Goal: Obtain resource: Download file/media

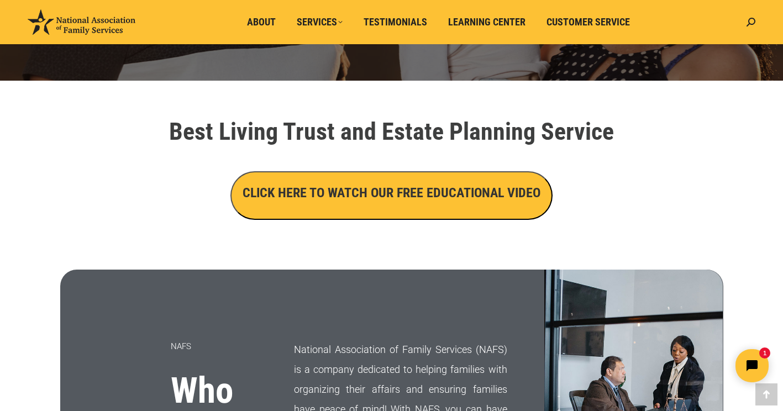
scroll to position [387, 0]
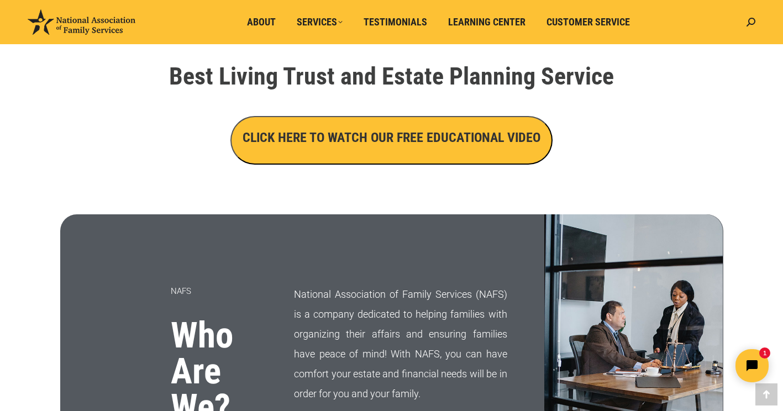
click at [344, 138] on h3 "CLICK HERE TO WATCH OUR FREE EDUCATIONAL VIDEO" at bounding box center [391, 137] width 298 height 19
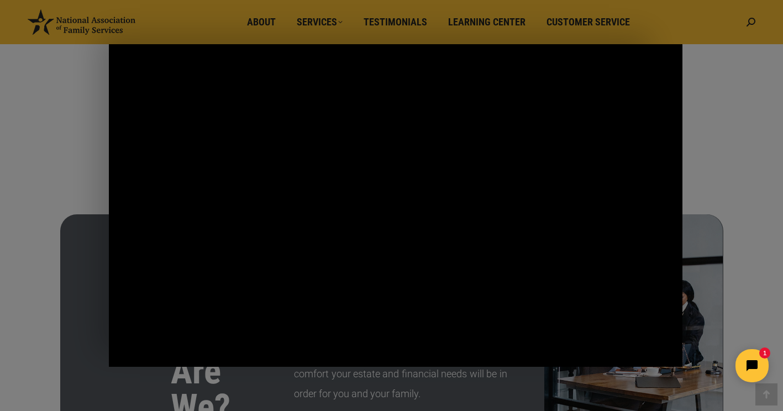
click at [621, 355] on html "1" at bounding box center [683, 366] width 190 height 52
click at [119, 355] on icon "Pause" at bounding box center [121, 356] width 8 height 9
click at [626, 355] on html "1" at bounding box center [683, 366] width 190 height 52
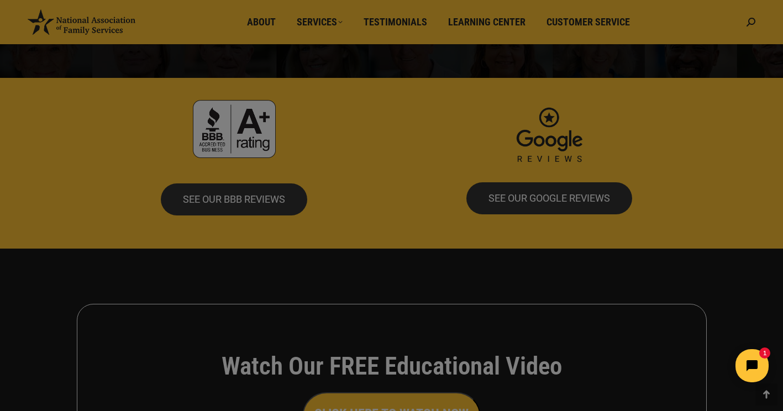
scroll to position [2430, 0]
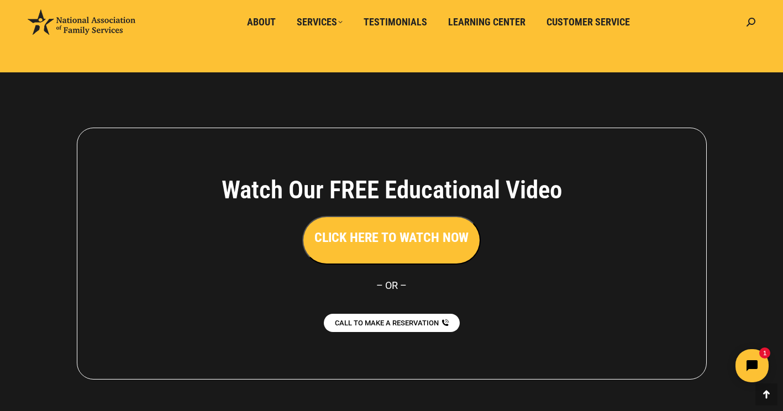
scroll to position [321, 0]
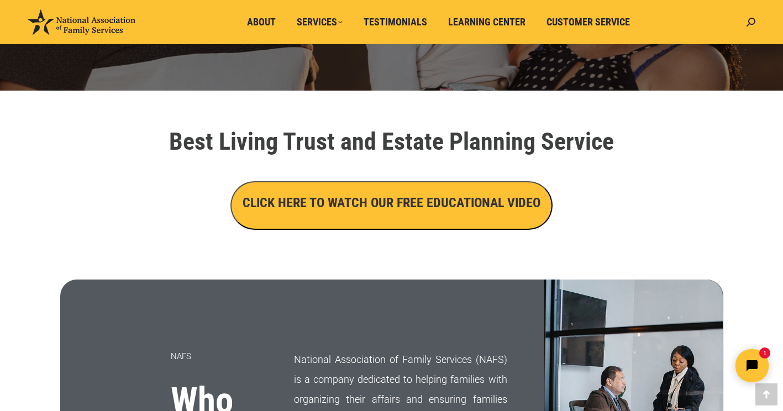
click at [365, 204] on h3 "CLICK HERE TO WATCH OUR FREE EDUCATIONAL VIDEO" at bounding box center [391, 202] width 298 height 19
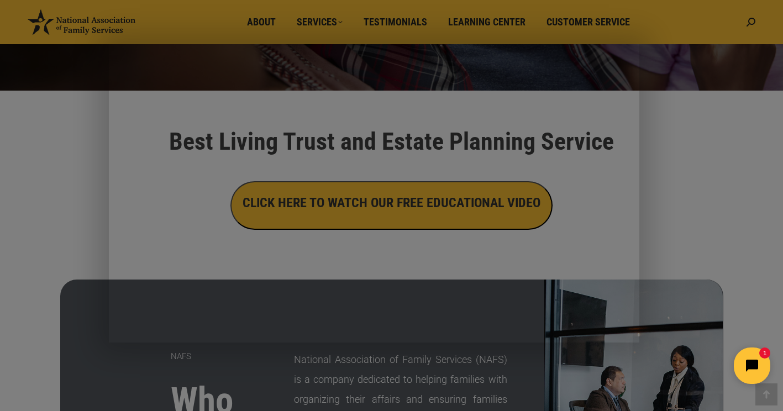
click at [751, 368] on icon "Open chat widget" at bounding box center [758, 365] width 17 height 17
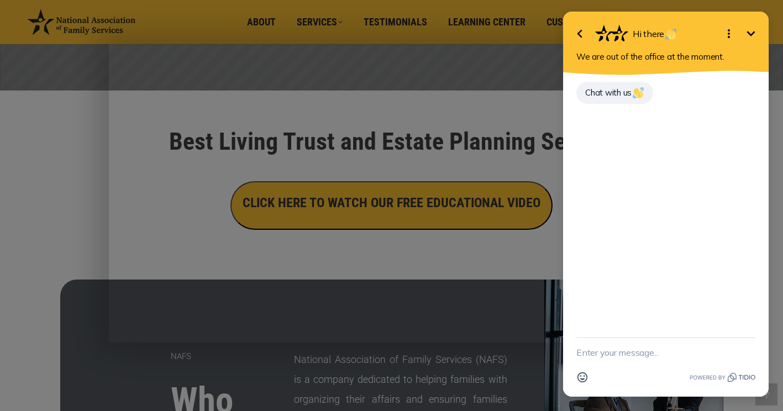
click at [753, 31] on icon "Minimize" at bounding box center [750, 33] width 13 height 13
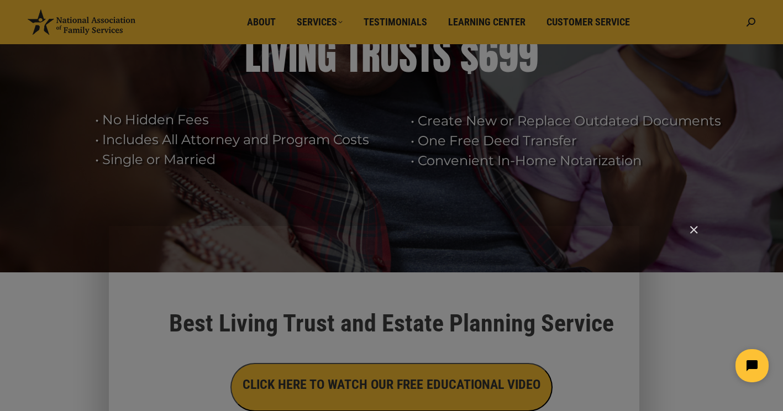
scroll to position [0, 0]
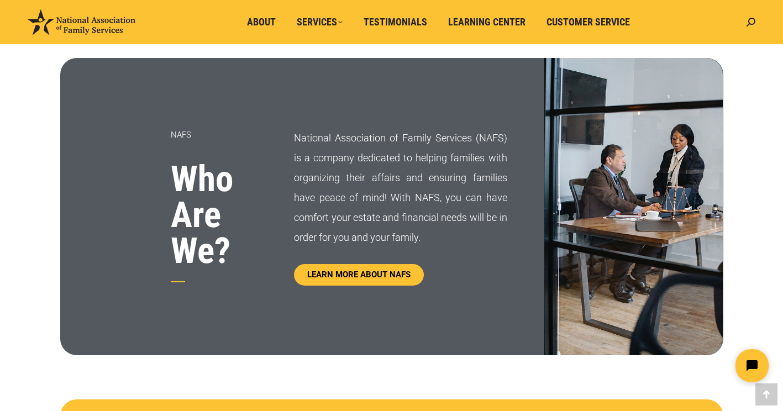
scroll to position [552, 0]
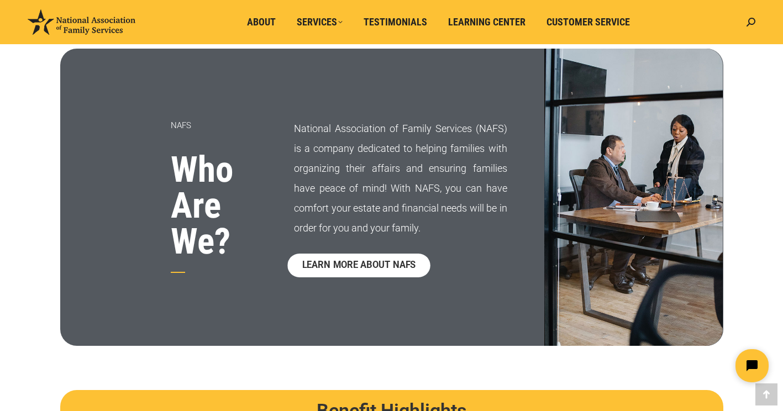
click at [376, 266] on span "LEARN MORE ABOUT NAFS" at bounding box center [359, 265] width 114 height 9
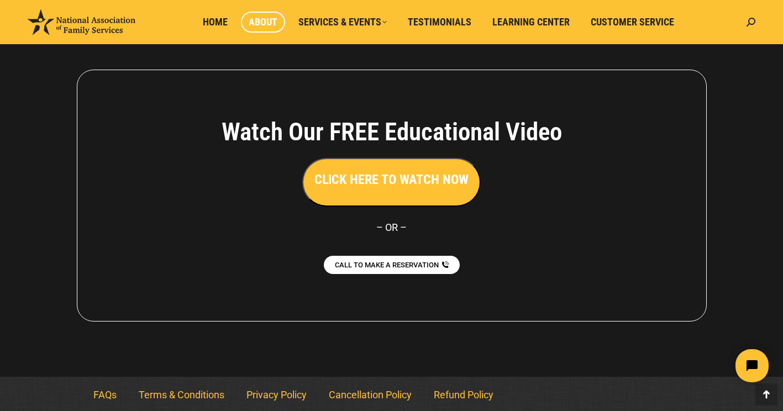
scroll to position [852, 0]
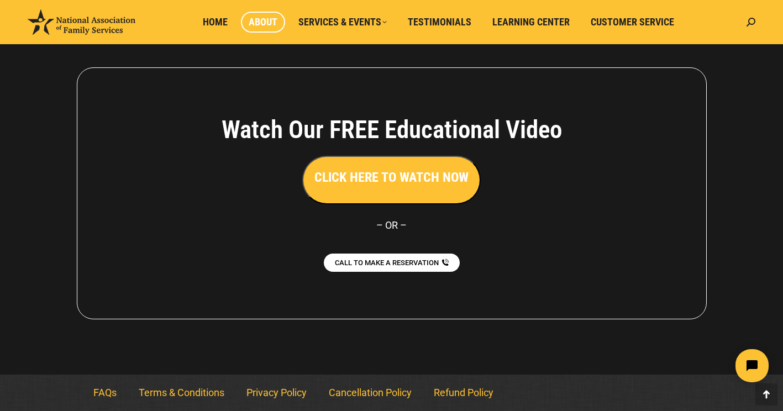
click at [385, 178] on h3 "CLICK HERE TO WATCH NOW" at bounding box center [391, 177] width 154 height 19
click at [214, 21] on span "Home" at bounding box center [215, 22] width 25 height 12
click at [214, 20] on span "Home" at bounding box center [215, 22] width 25 height 12
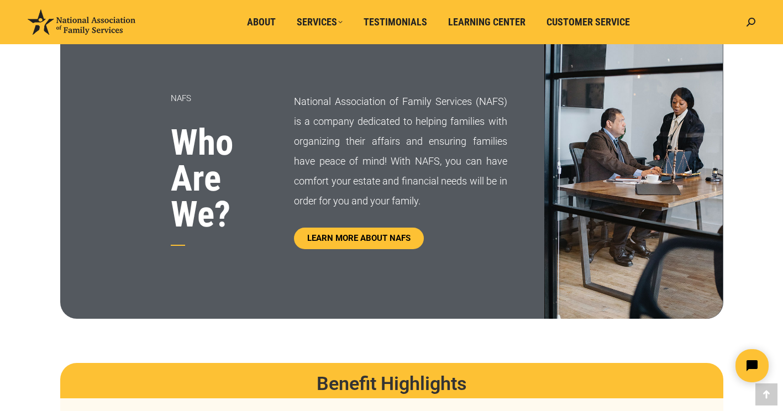
scroll to position [608, 0]
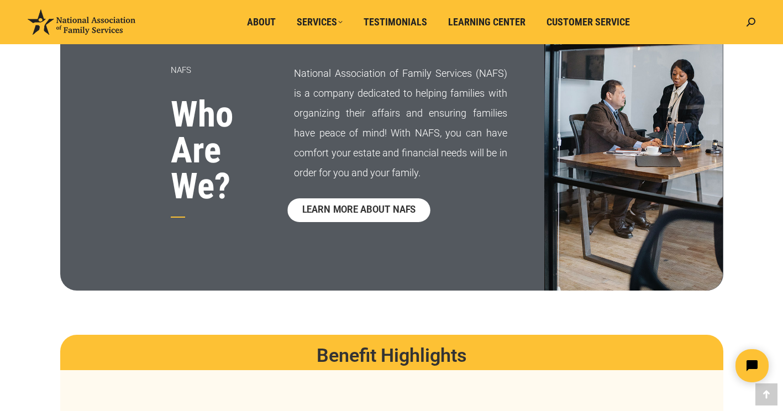
click at [357, 209] on span "LEARN MORE ABOUT NAFS" at bounding box center [359, 209] width 114 height 9
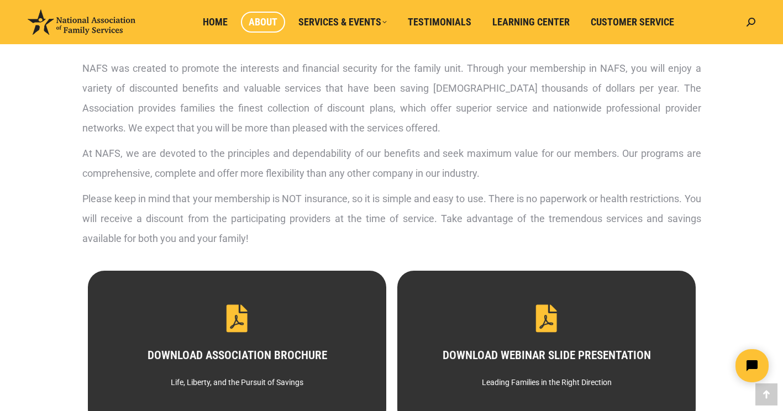
scroll to position [442, 0]
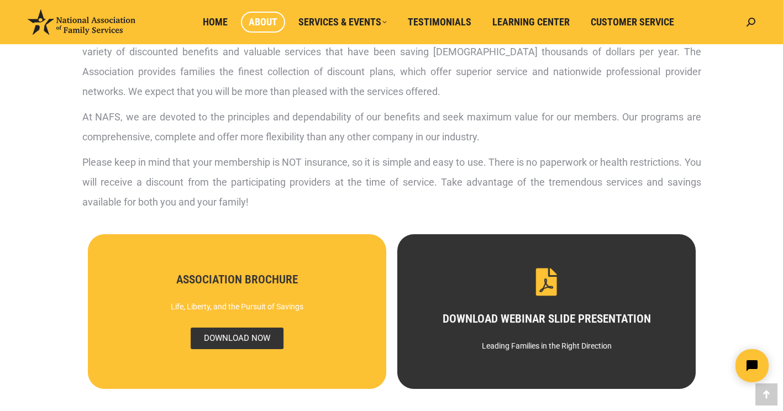
click at [234, 336] on span "DOWNLOAD NOW" at bounding box center [236, 339] width 93 height 22
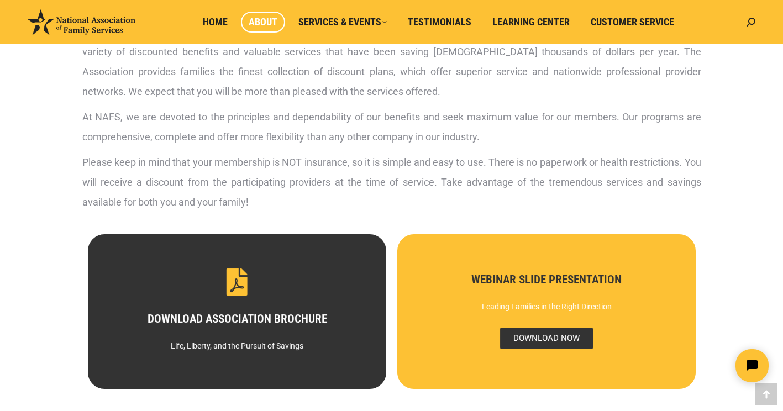
click at [548, 337] on span "DOWNLOAD NOW" at bounding box center [545, 339] width 93 height 22
